Goal: Check status

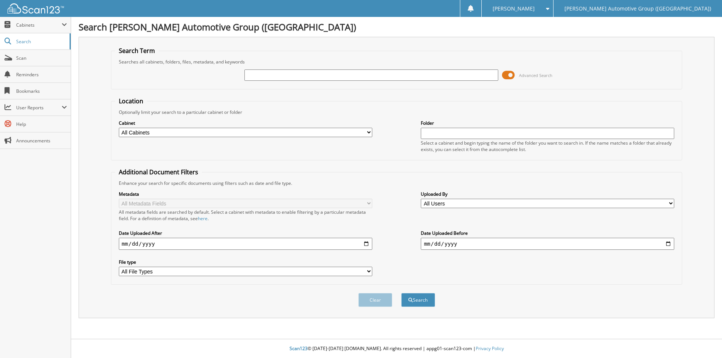
drag, startPoint x: 297, startPoint y: 70, endPoint x: 298, endPoint y: 75, distance: 5.7
click at [298, 70] on input "text" at bounding box center [370, 75] width 253 height 11
click at [296, 75] on input "text" at bounding box center [370, 75] width 253 height 11
type input "461897"
click at [408, 303] on button "Search" at bounding box center [418, 300] width 34 height 14
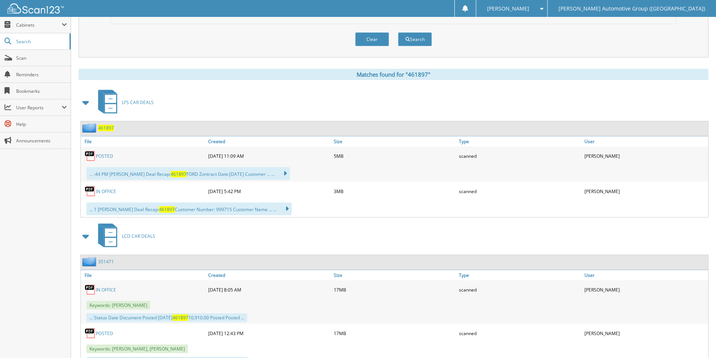
scroll to position [294, 0]
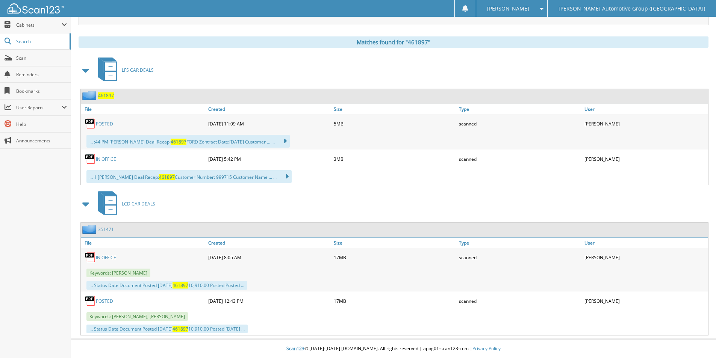
click at [104, 95] on span "461897" at bounding box center [106, 95] width 16 height 6
